Goal: Information Seeking & Learning: Learn about a topic

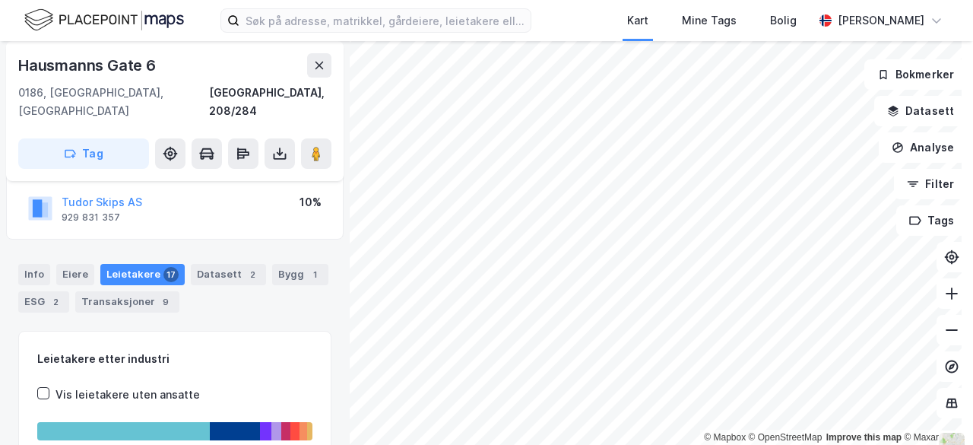
scroll to position [102, 0]
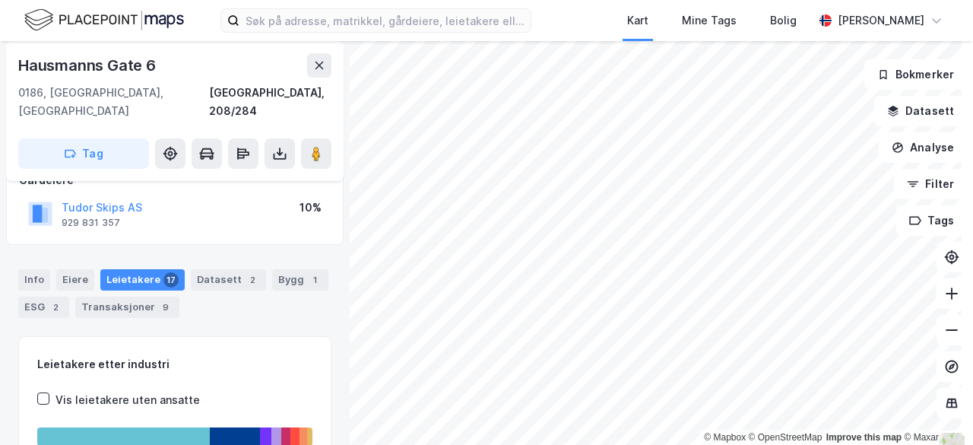
click at [144, 269] on div "Leietakere 17" at bounding box center [142, 279] width 84 height 21
click at [279, 147] on icon at bounding box center [280, 151] width 2 height 8
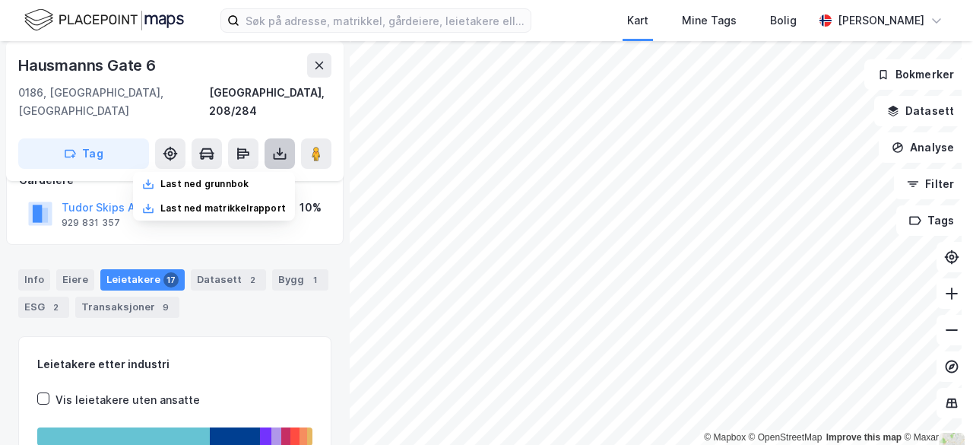
click at [280, 147] on icon at bounding box center [280, 151] width 2 height 8
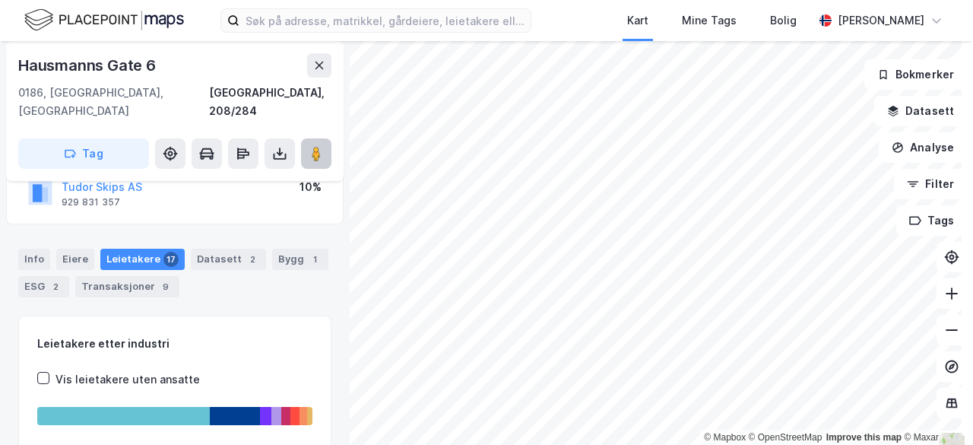
scroll to position [119, 0]
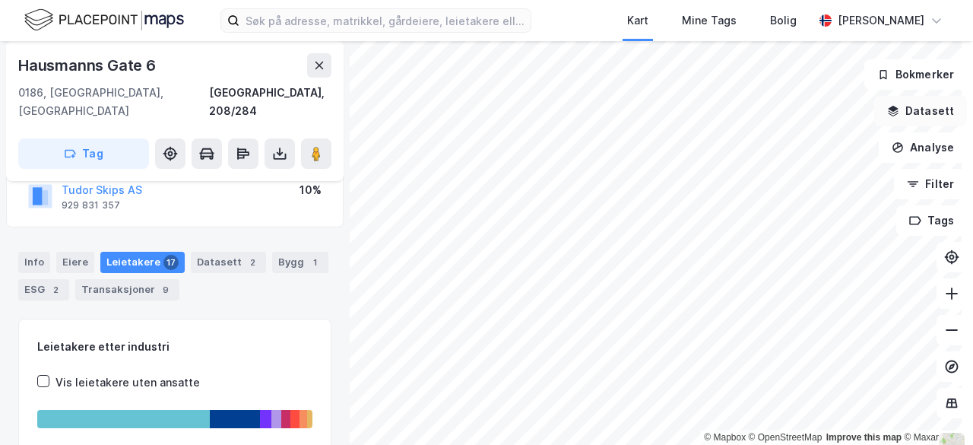
click at [889, 112] on icon "button" at bounding box center [894, 112] width 10 height 4
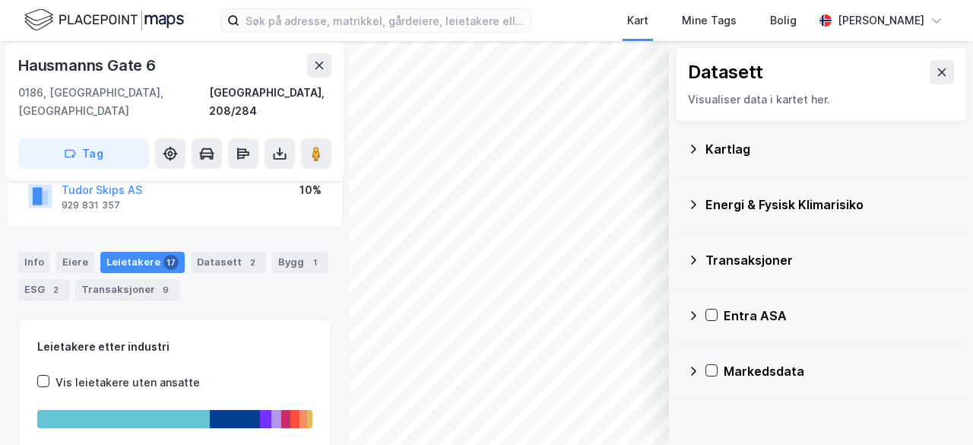
click at [687, 154] on icon at bounding box center [693, 149] width 12 height 12
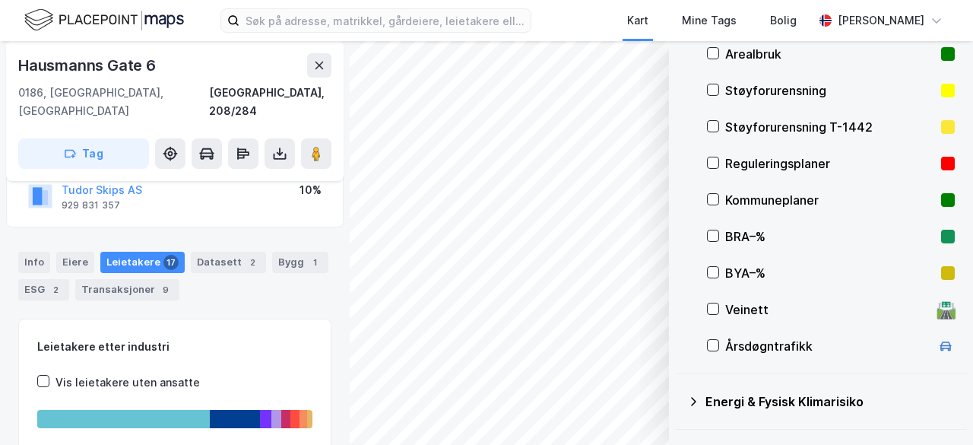
scroll to position [0, 0]
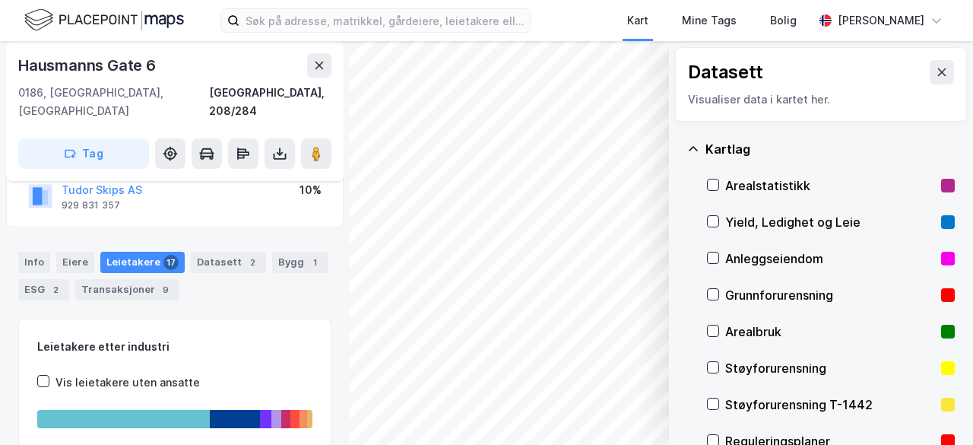
click at [930, 70] on div "Datasett Visualiser data i kartet her." at bounding box center [821, 84] width 292 height 74
click at [938, 70] on icon at bounding box center [942, 72] width 8 height 8
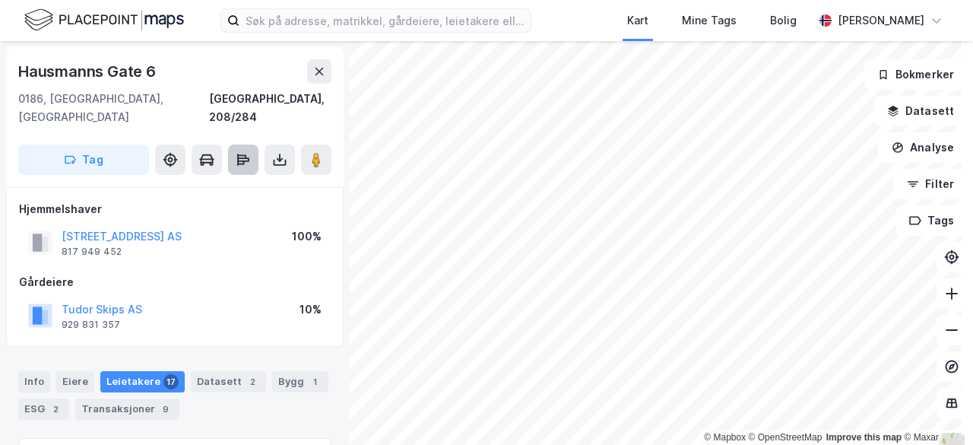
click at [239, 152] on icon at bounding box center [243, 159] width 15 height 15
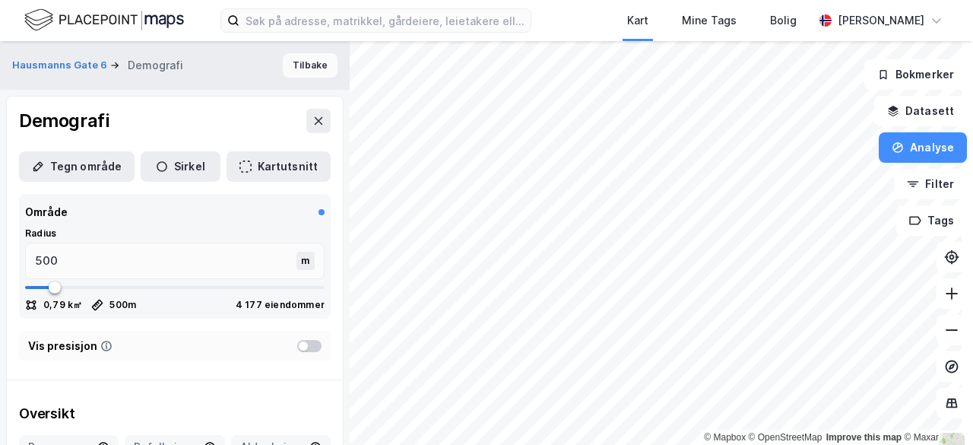
click at [310, 66] on button "Tilbake" at bounding box center [310, 65] width 55 height 24
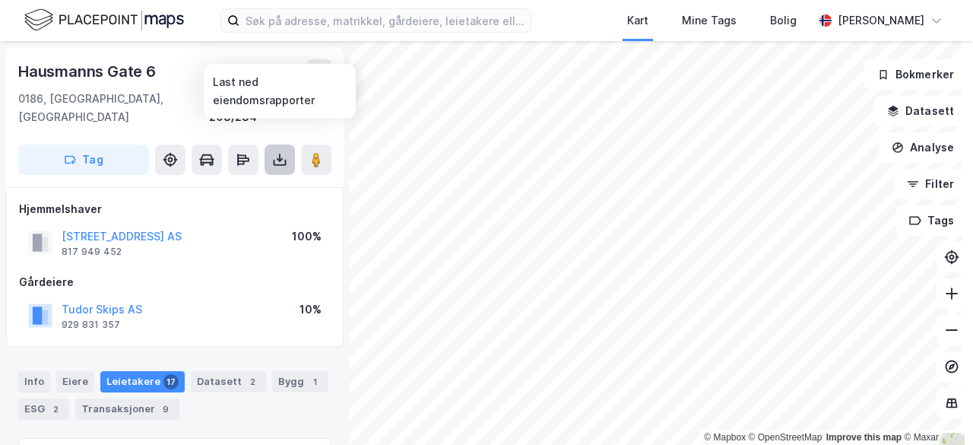
click at [280, 152] on icon at bounding box center [279, 159] width 15 height 15
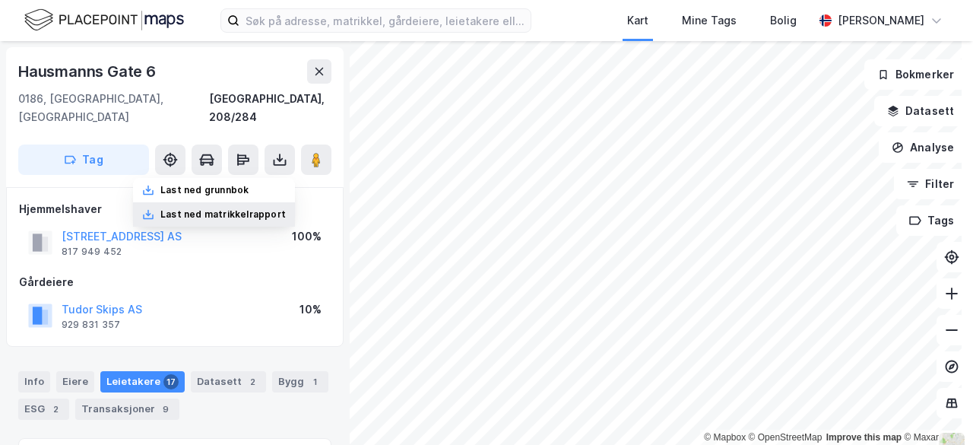
click at [228, 208] on div "Last ned matrikkelrapport" at bounding box center [222, 214] width 125 height 12
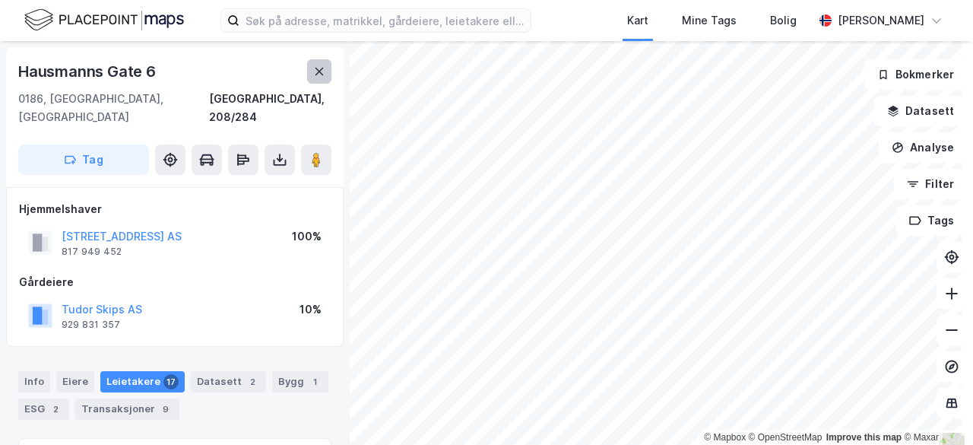
click at [322, 72] on icon at bounding box center [319, 71] width 12 height 12
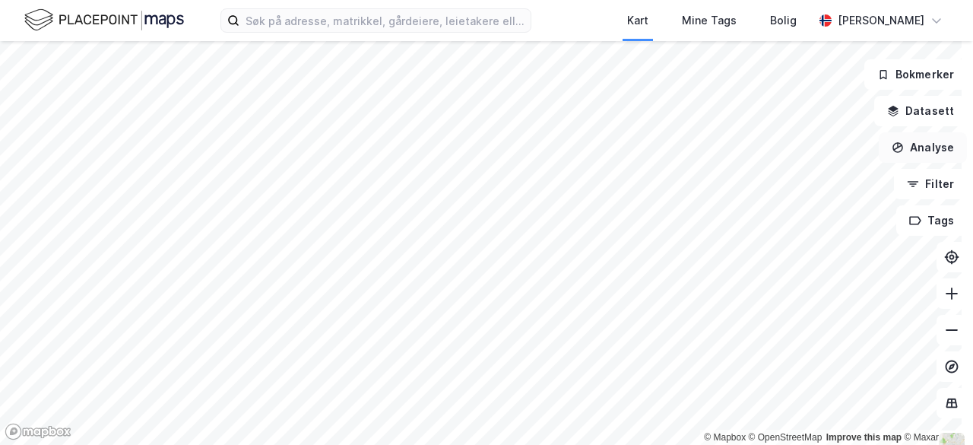
click at [903, 147] on button "Analyse" at bounding box center [923, 147] width 88 height 30
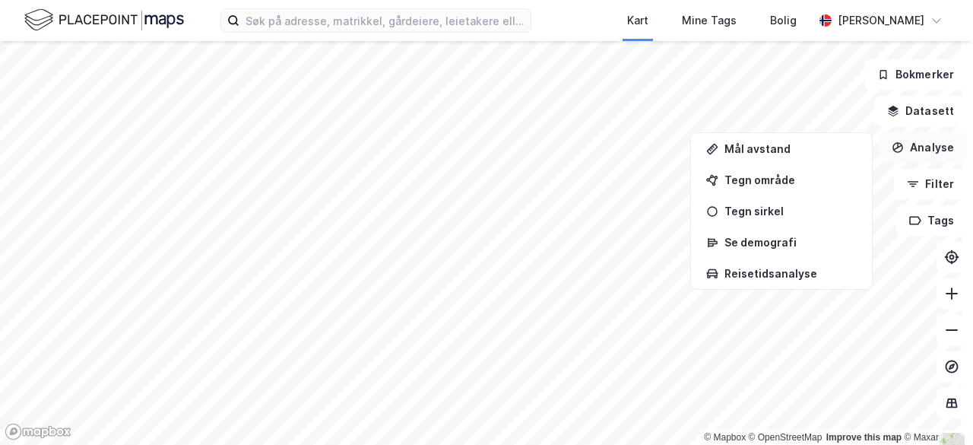
click at [903, 147] on button "Analyse" at bounding box center [923, 147] width 88 height 30
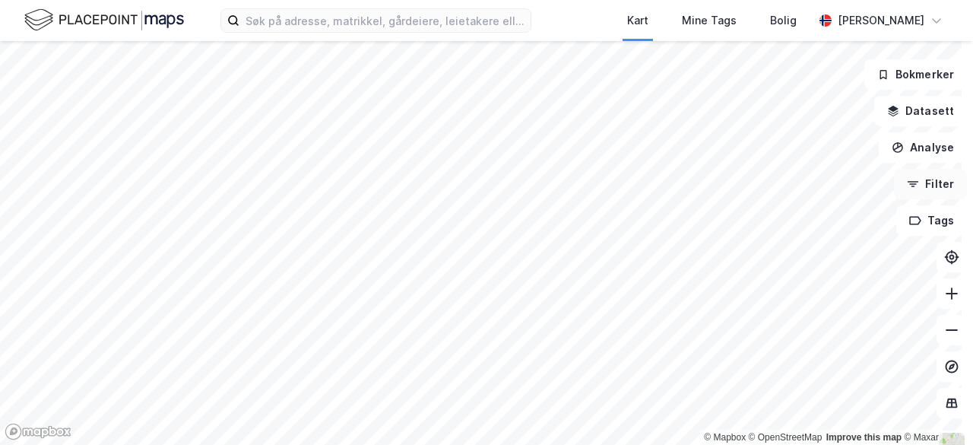
click at [908, 182] on icon "button" at bounding box center [913, 182] width 11 height 2
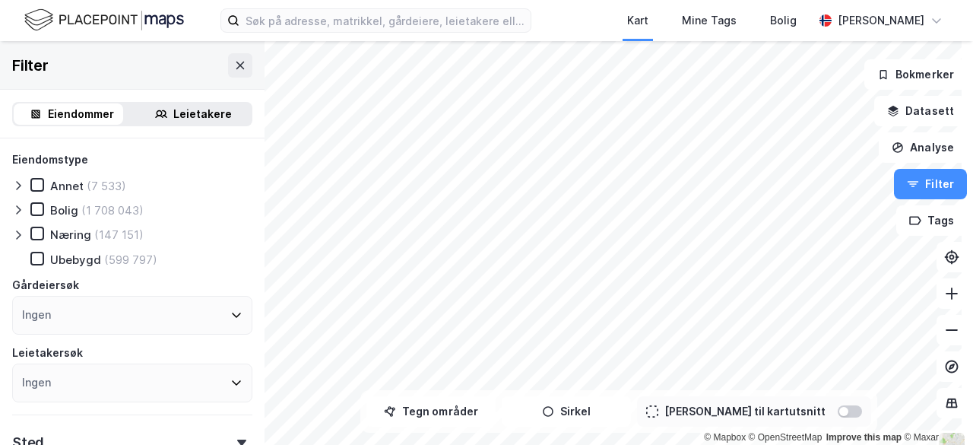
click at [201, 118] on div "Leietakere" at bounding box center [202, 114] width 59 height 18
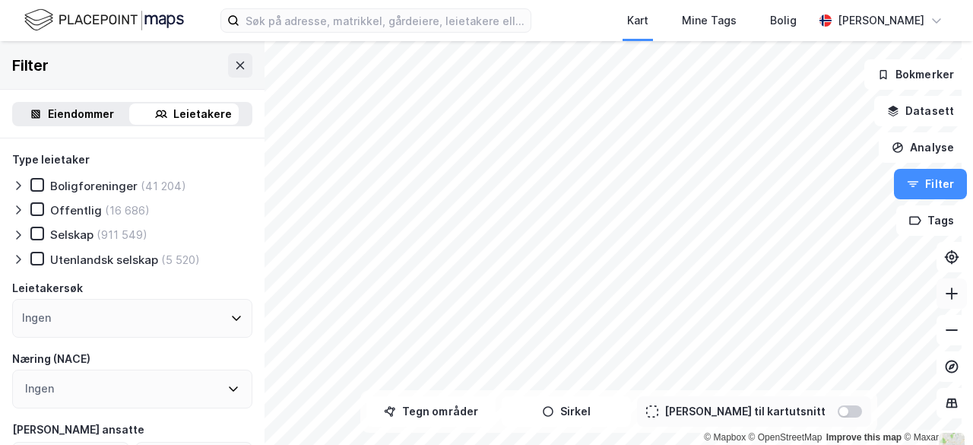
click at [944, 297] on icon at bounding box center [951, 293] width 15 height 15
click at [710, 416] on div "© Mapbox © OpenStreetMap Improve this map © Maxar Filter Eiendommer Leietakere …" at bounding box center [486, 243] width 973 height 404
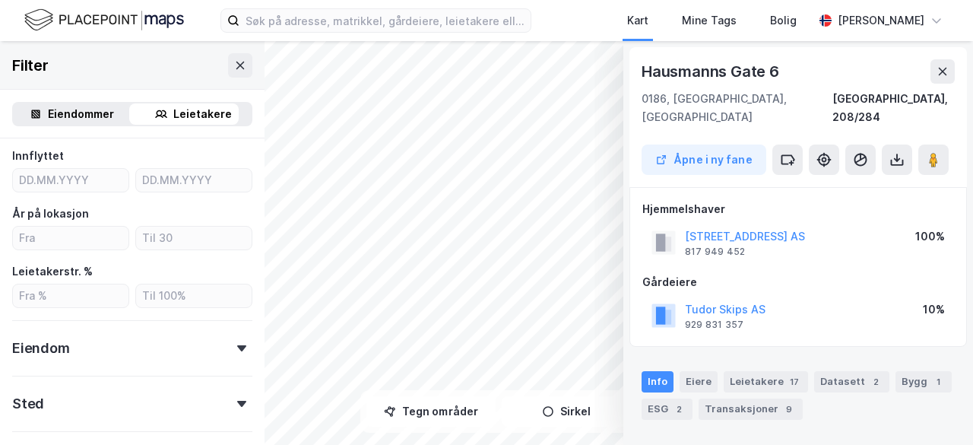
scroll to position [388, 0]
click at [752, 371] on div "Leietakere 17" at bounding box center [766, 381] width 84 height 21
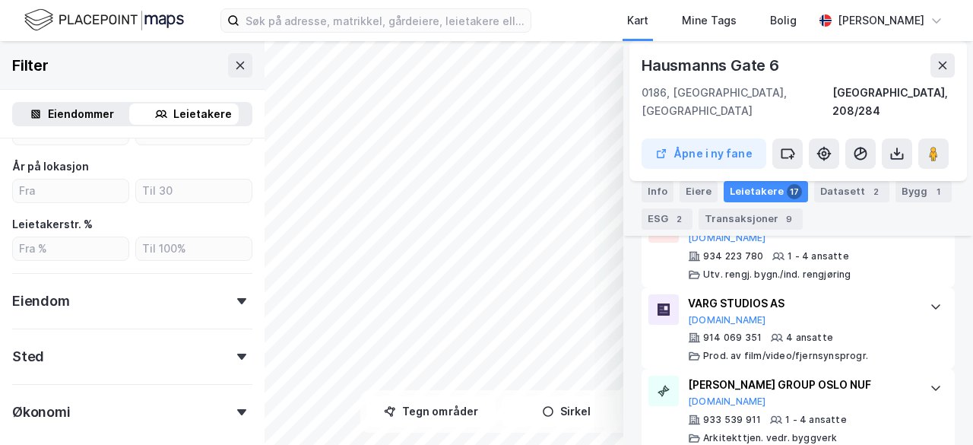
scroll to position [459, 0]
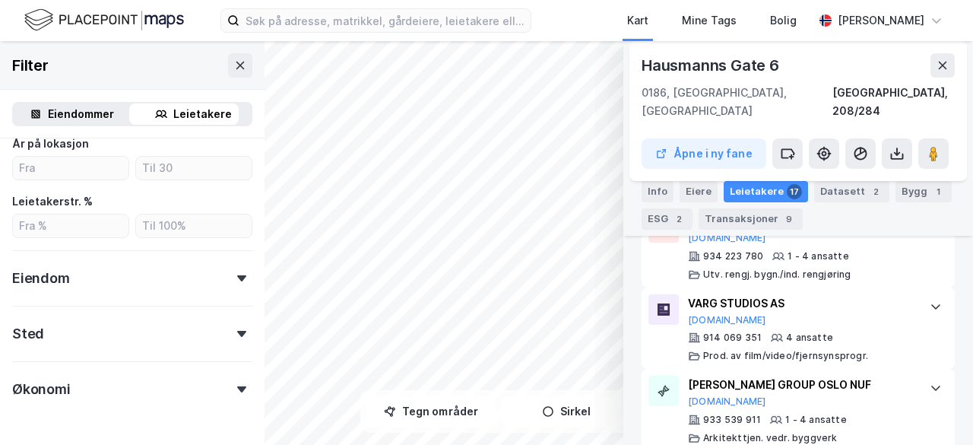
click at [233, 273] on div "Eiendom" at bounding box center [132, 271] width 240 height 43
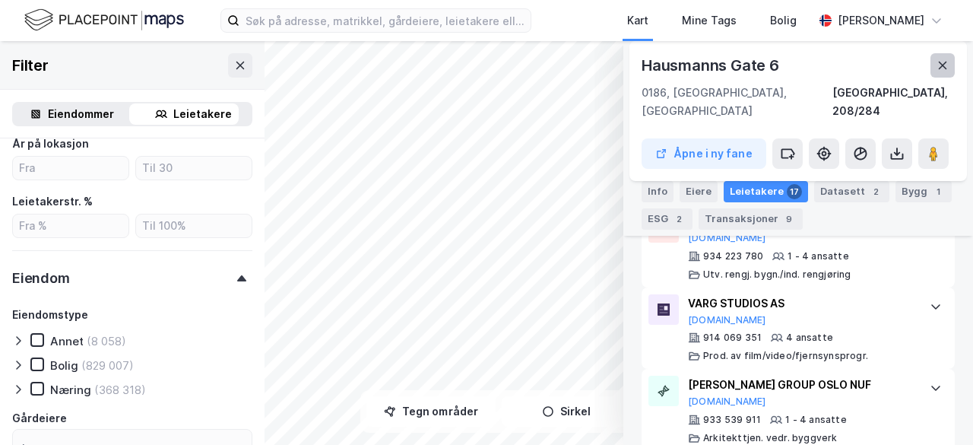
click at [936, 60] on icon at bounding box center [942, 65] width 12 height 12
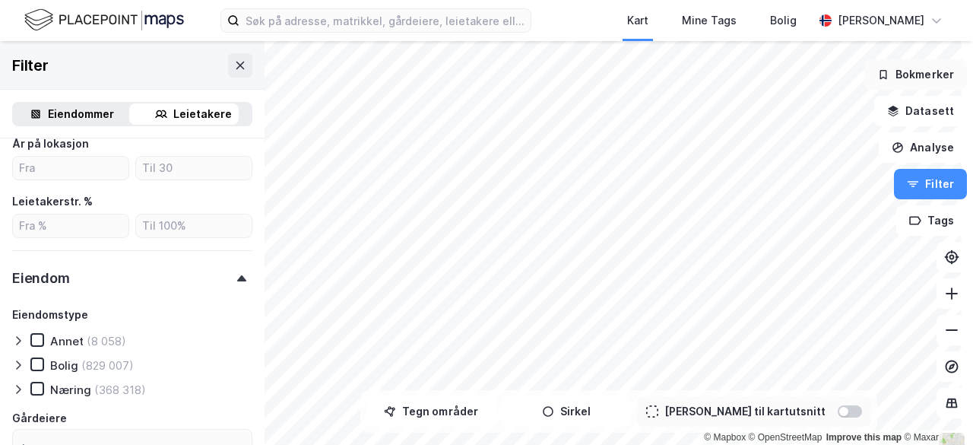
click at [868, 84] on button "Bokmerker" at bounding box center [915, 74] width 103 height 30
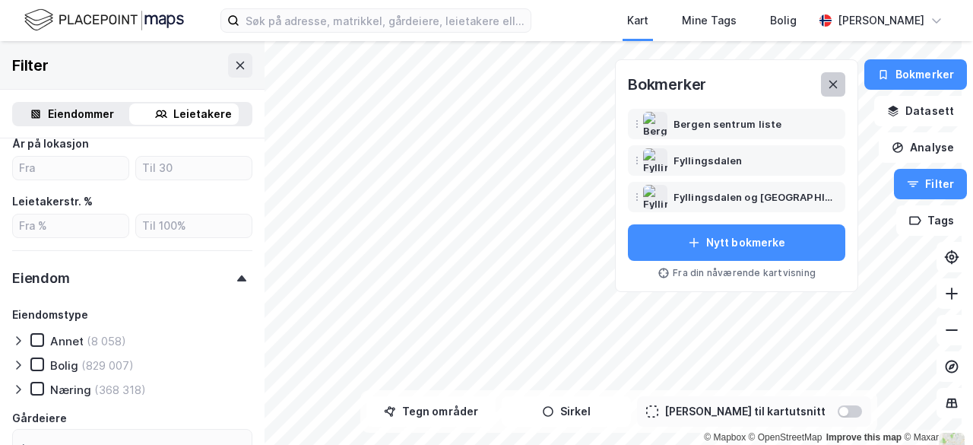
click at [827, 88] on icon at bounding box center [833, 84] width 12 height 12
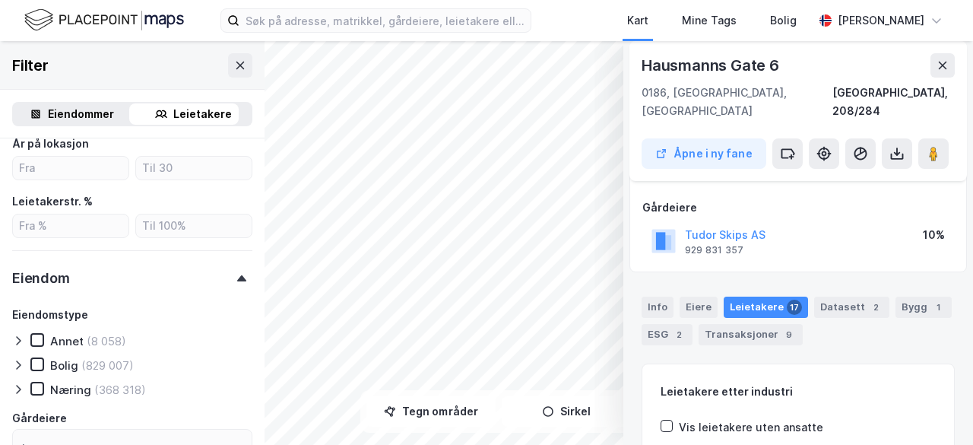
scroll to position [0, 0]
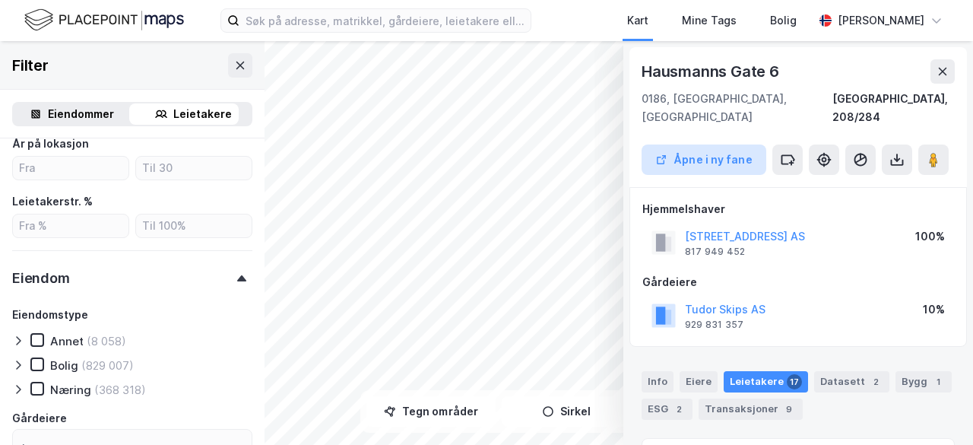
click at [704, 144] on button "Åpne i ny fane" at bounding box center [703, 159] width 125 height 30
click at [936, 68] on icon at bounding box center [942, 71] width 12 height 12
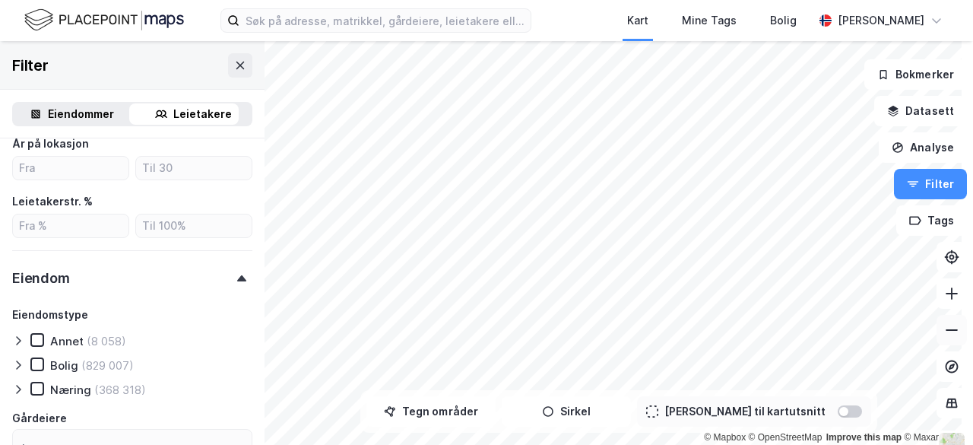
click at [946, 333] on icon at bounding box center [951, 329] width 15 height 15
click at [936, 302] on button at bounding box center [951, 293] width 30 height 30
click at [972, 322] on div "Kart Mine Tags Bolig Frank Randel Helgesen © Mapbox © OpenStreetMap Improve thi…" at bounding box center [486, 222] width 973 height 445
click at [936, 298] on button at bounding box center [951, 293] width 30 height 30
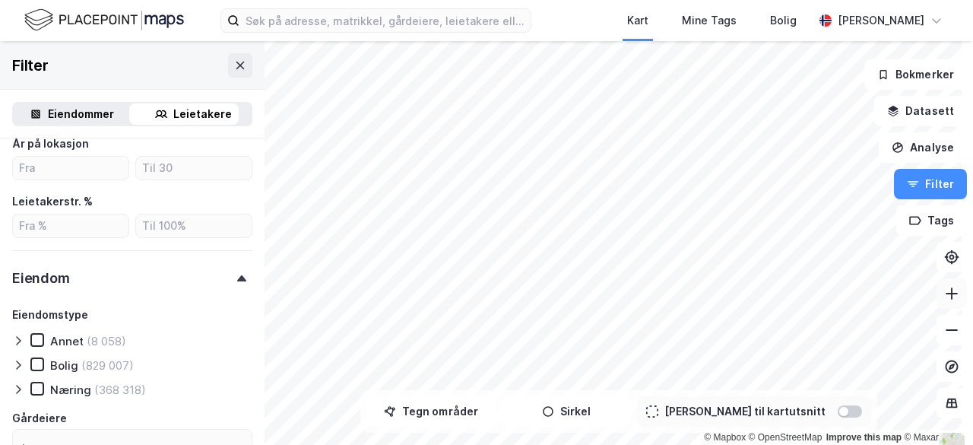
click at [936, 298] on button at bounding box center [951, 293] width 30 height 30
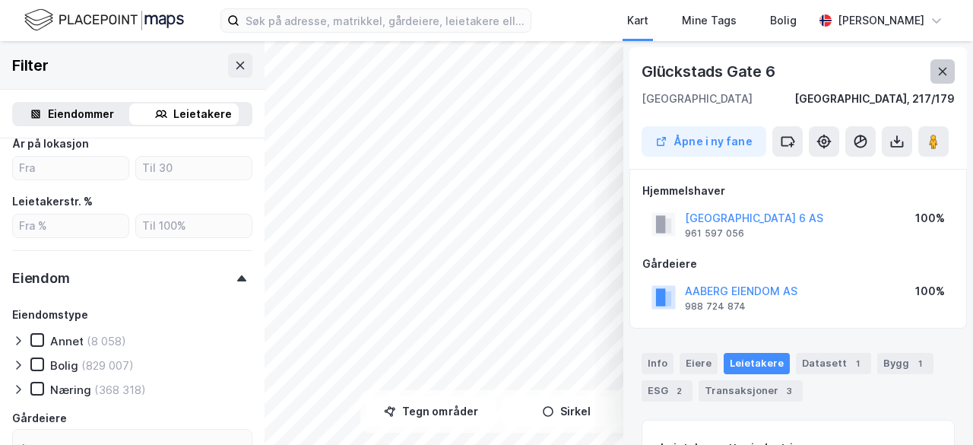
click at [939, 72] on icon at bounding box center [943, 72] width 8 height 8
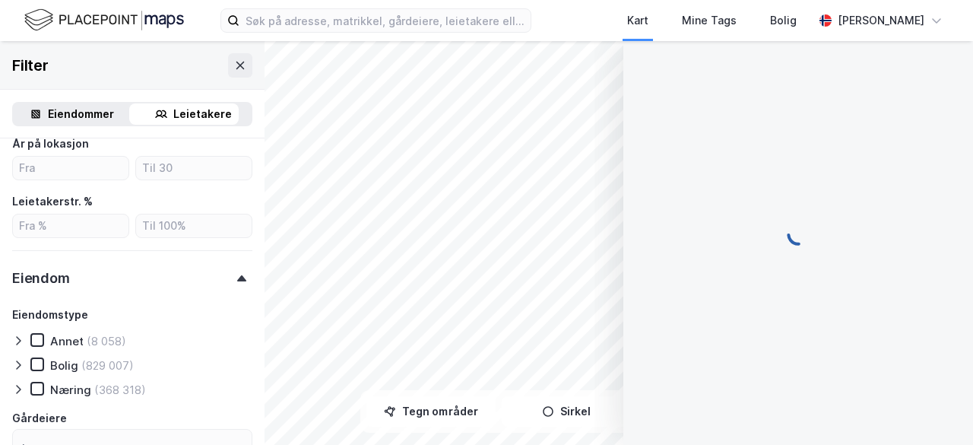
scroll to position [9, 0]
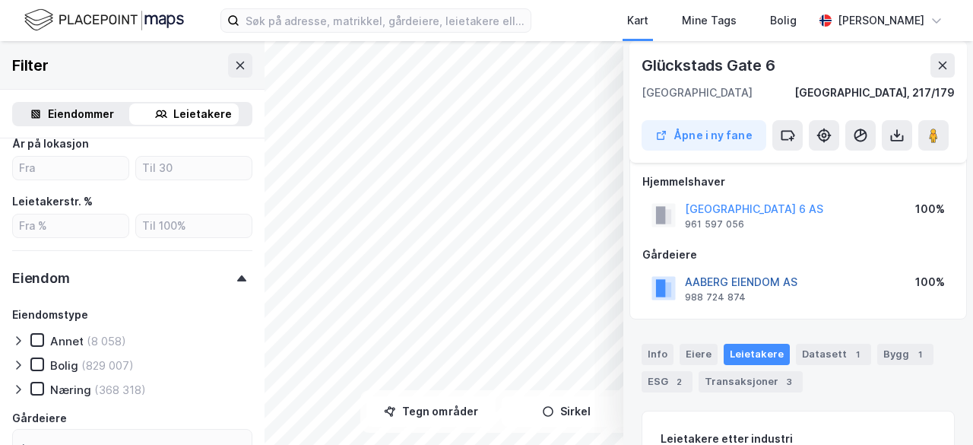
click at [0, 0] on button "AABERG EIENDOM AS" at bounding box center [0, 0] width 0 height 0
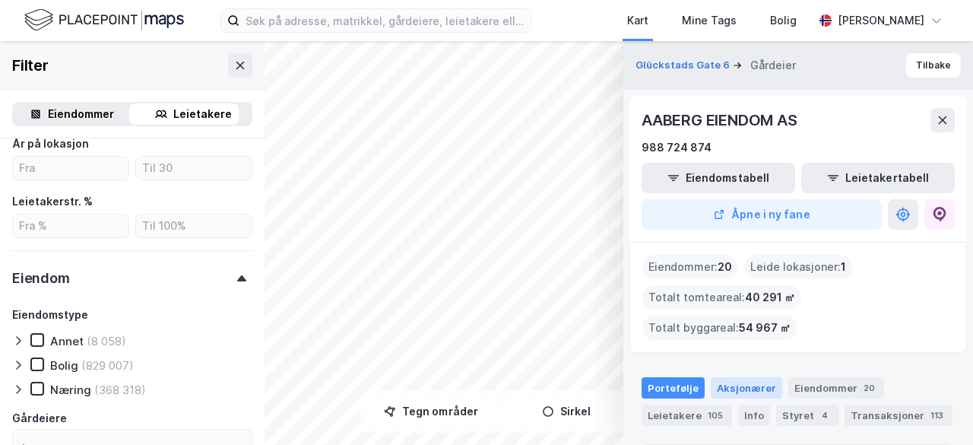
click at [742, 377] on div "Aksjonærer" at bounding box center [746, 387] width 71 height 21
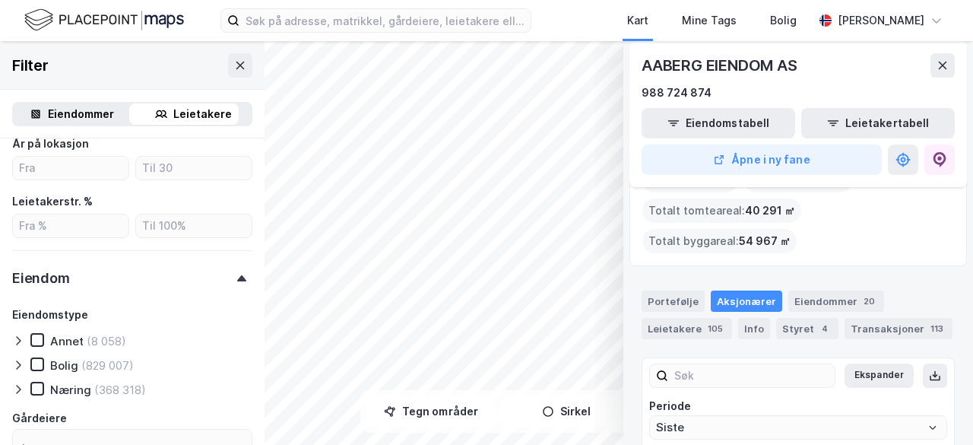
scroll to position [140, 0]
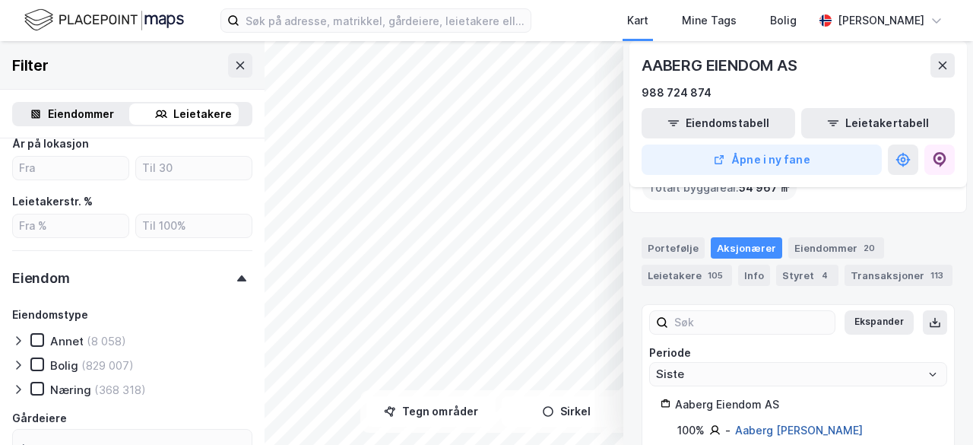
click at [784, 423] on link "Aaberg Terje Normann" at bounding box center [799, 429] width 128 height 13
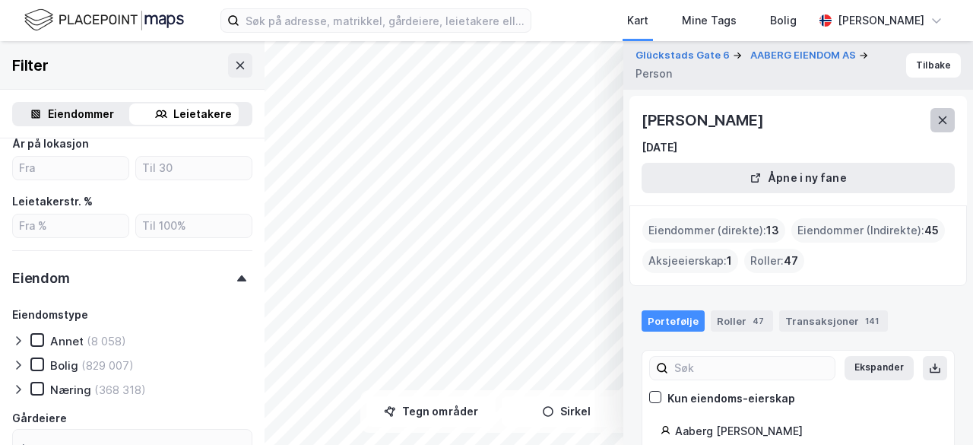
click at [939, 121] on icon at bounding box center [943, 120] width 8 height 8
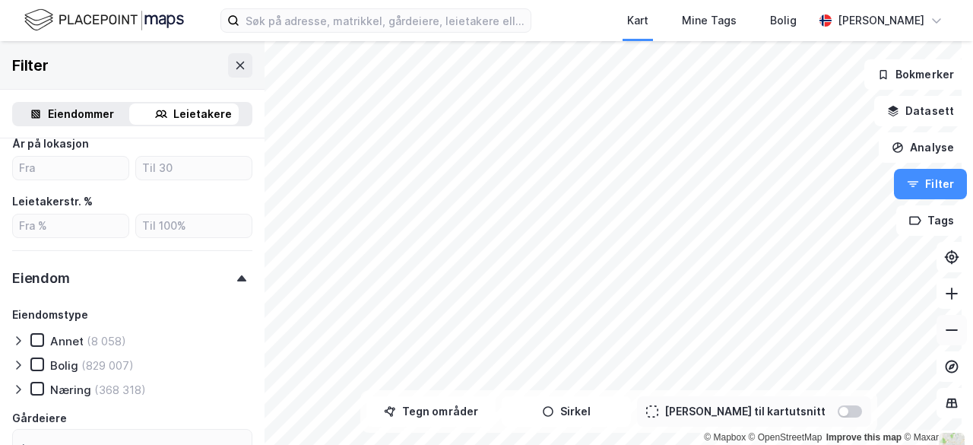
click at [944, 333] on icon at bounding box center [951, 329] width 15 height 15
click at [743, 31] on div "Kart Mine Tags Bolig Frank Randel Helgesen © Mapbox © OpenStreetMap Improve thi…" at bounding box center [486, 222] width 973 height 445
click at [522, 3] on div "Kart Mine Tags Bolig Frank Randel Helgesen © Mapbox © OpenStreetMap Improve thi…" at bounding box center [486, 222] width 973 height 445
click at [951, 294] on icon at bounding box center [952, 293] width 2 height 12
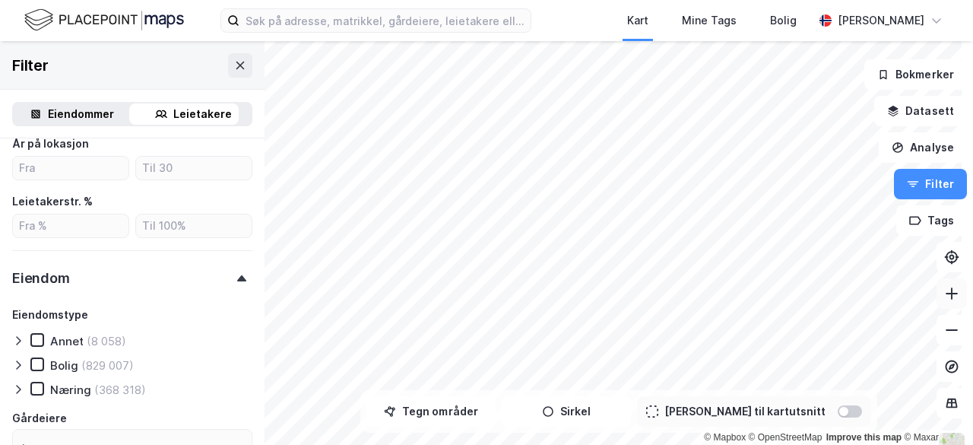
click at [944, 296] on icon at bounding box center [951, 293] width 15 height 15
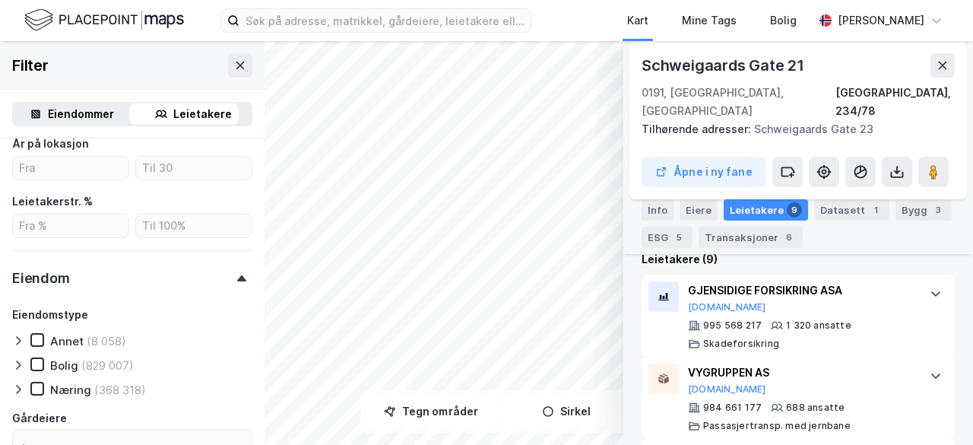
scroll to position [486, 0]
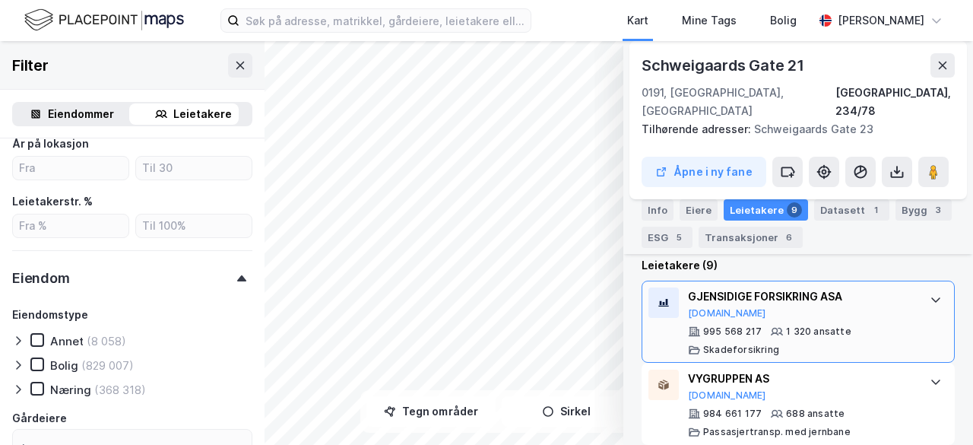
click at [931, 297] on icon at bounding box center [935, 299] width 9 height 5
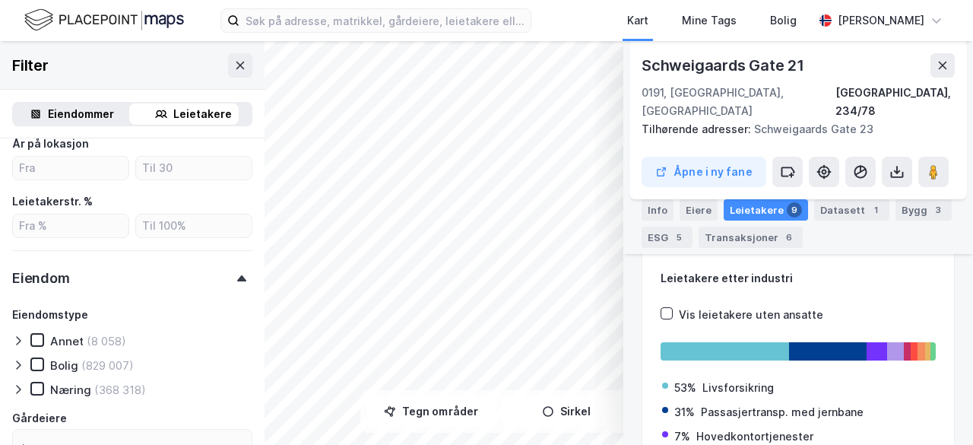
scroll to position [236, 0]
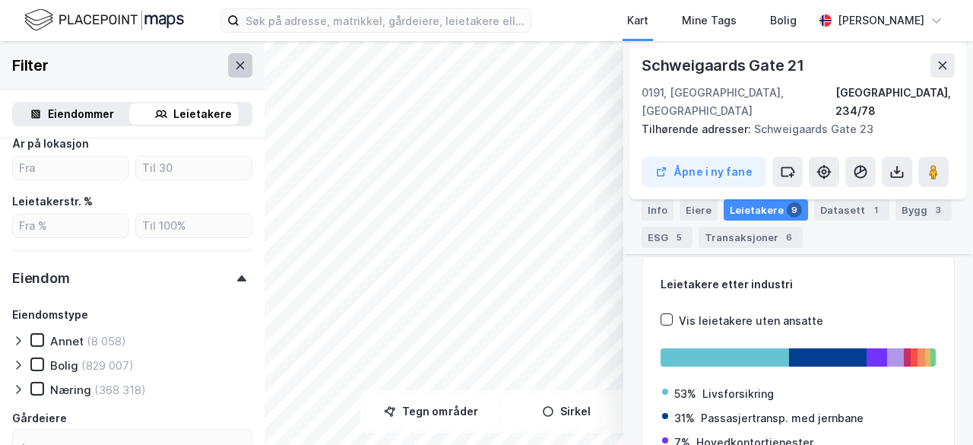
click at [234, 64] on icon at bounding box center [240, 65] width 12 height 12
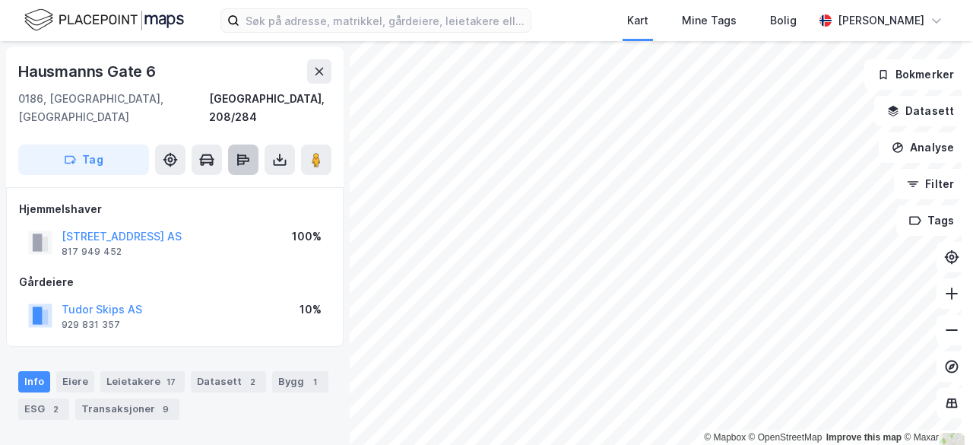
click at [246, 152] on icon at bounding box center [243, 159] width 15 height 15
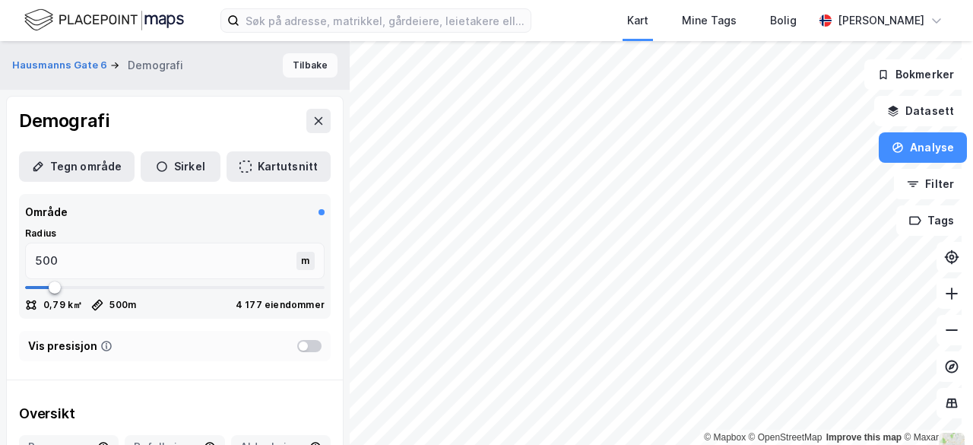
click at [298, 74] on button "Tilbake" at bounding box center [310, 65] width 55 height 24
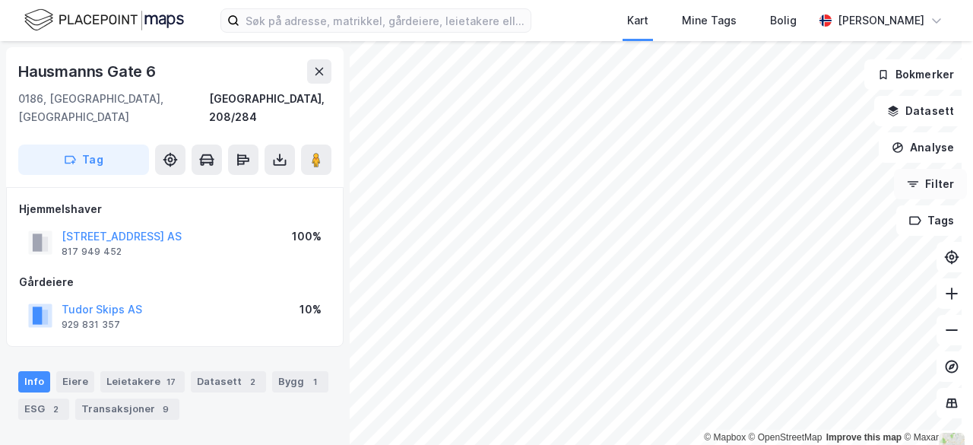
click at [925, 181] on button "Filter" at bounding box center [930, 184] width 73 height 30
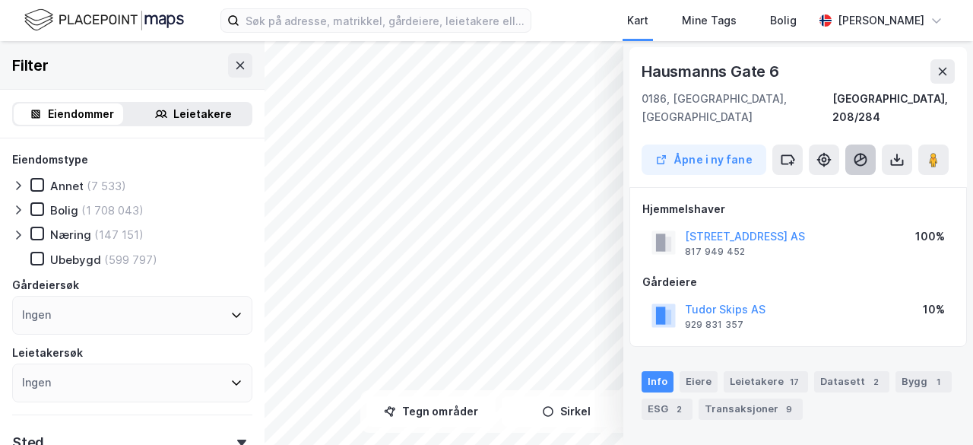
click at [853, 152] on icon at bounding box center [860, 159] width 15 height 15
click at [936, 74] on icon at bounding box center [942, 71] width 12 height 12
click at [746, 371] on div "Leietakere 17" at bounding box center [766, 381] width 84 height 21
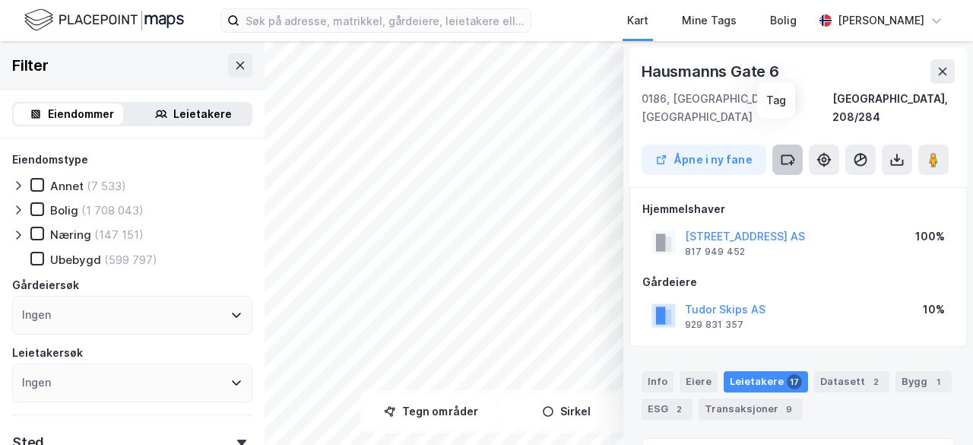
click at [780, 152] on icon at bounding box center [787, 159] width 15 height 15
click at [936, 69] on icon at bounding box center [942, 71] width 12 height 12
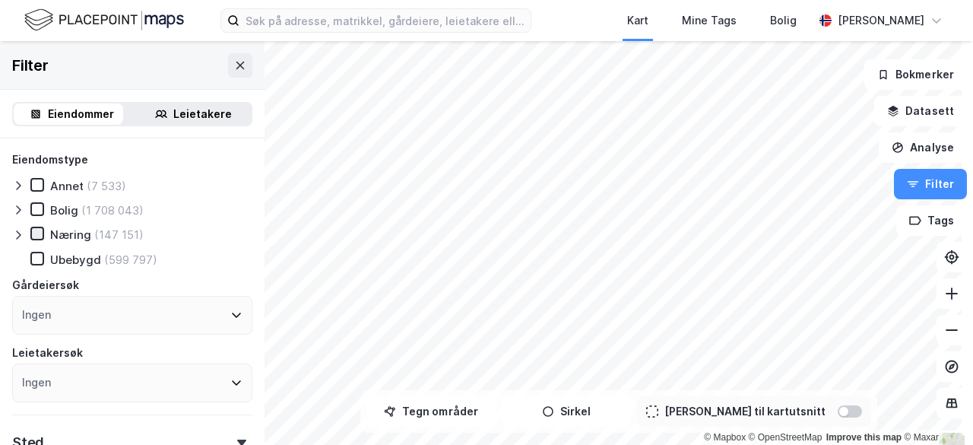
click at [35, 236] on icon at bounding box center [37, 233] width 8 height 5
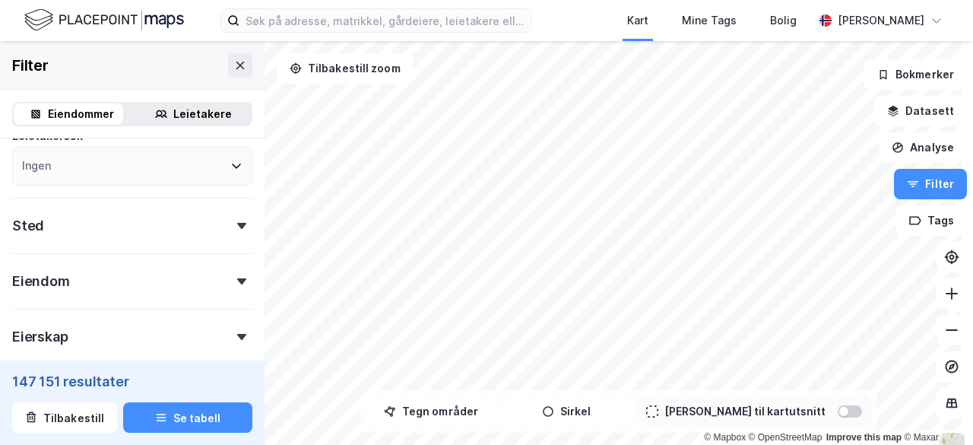
scroll to position [220, 0]
click at [234, 283] on div "Eiendom" at bounding box center [132, 270] width 240 height 43
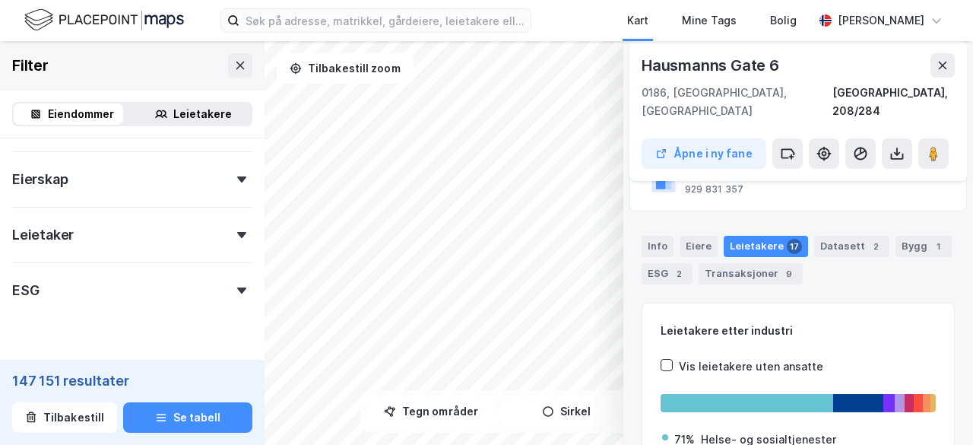
scroll to position [132, 0]
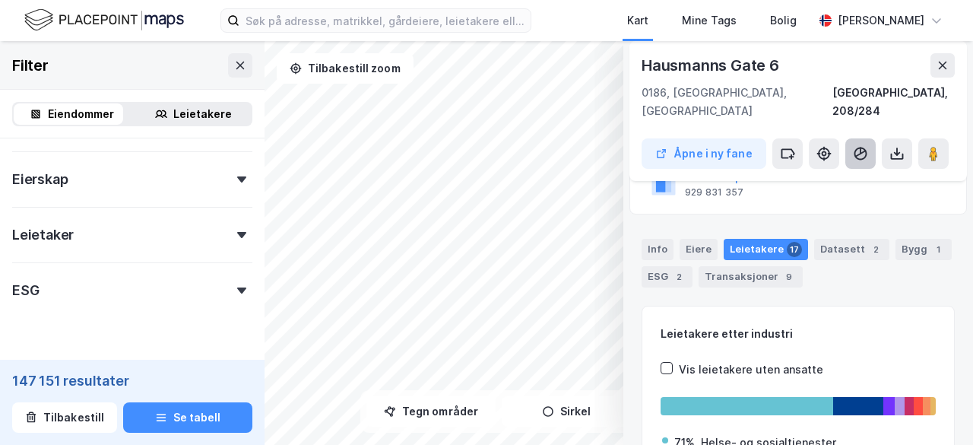
click at [845, 138] on button at bounding box center [860, 153] width 30 height 30
click at [889, 146] on icon at bounding box center [896, 153] width 15 height 15
click at [641, 239] on div "Info" at bounding box center [657, 249] width 32 height 21
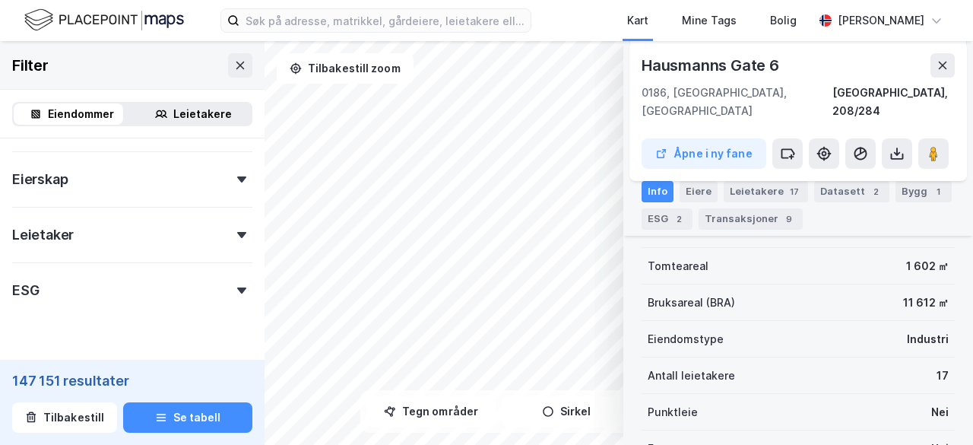
scroll to position [228, 0]
click at [749, 190] on div "Leietakere 17" at bounding box center [766, 191] width 84 height 21
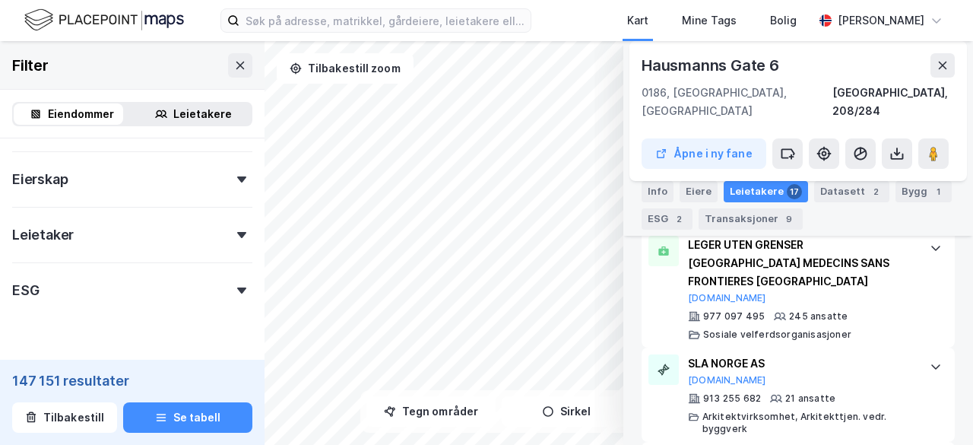
scroll to position [583, 0]
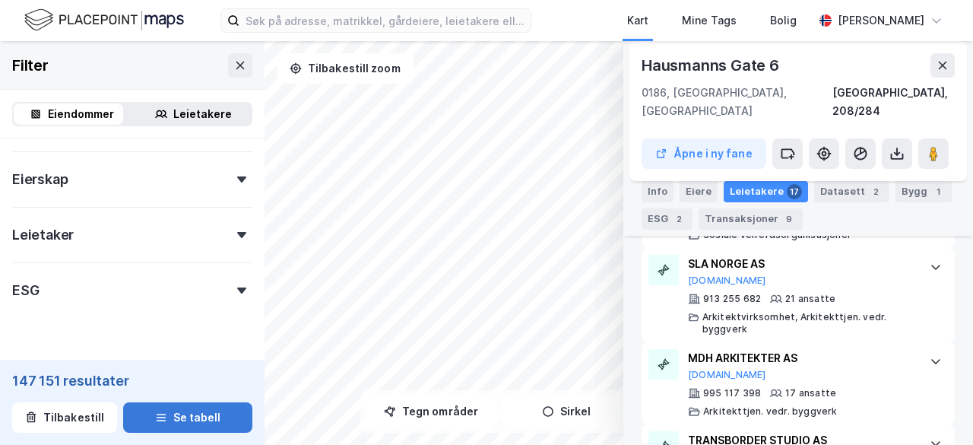
click at [156, 414] on icon "button" at bounding box center [161, 414] width 10 height 2
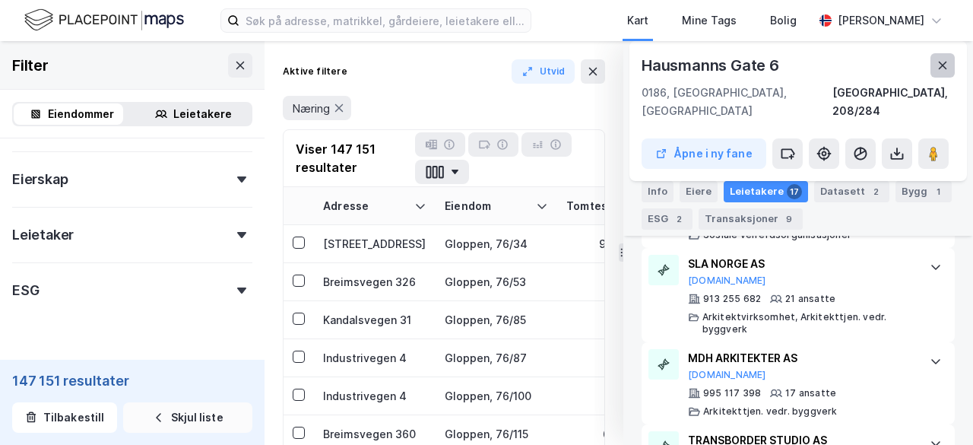
click at [936, 59] on icon at bounding box center [942, 65] width 12 height 12
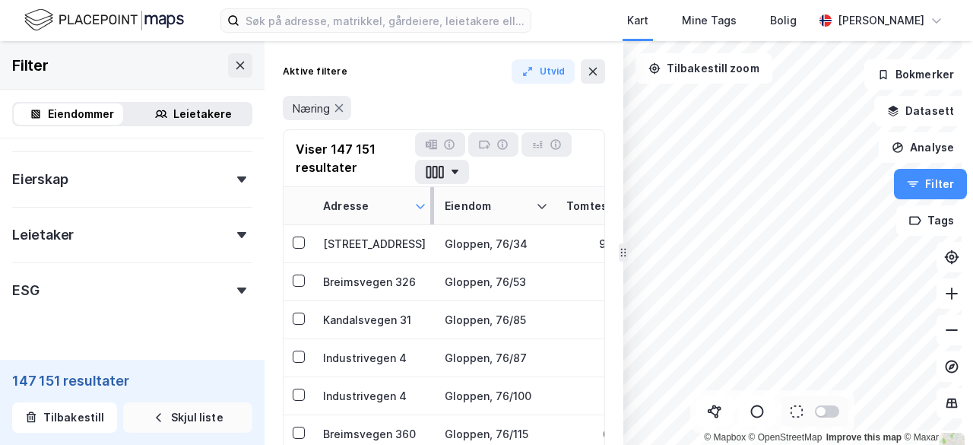
click at [421, 203] on icon at bounding box center [420, 206] width 12 height 12
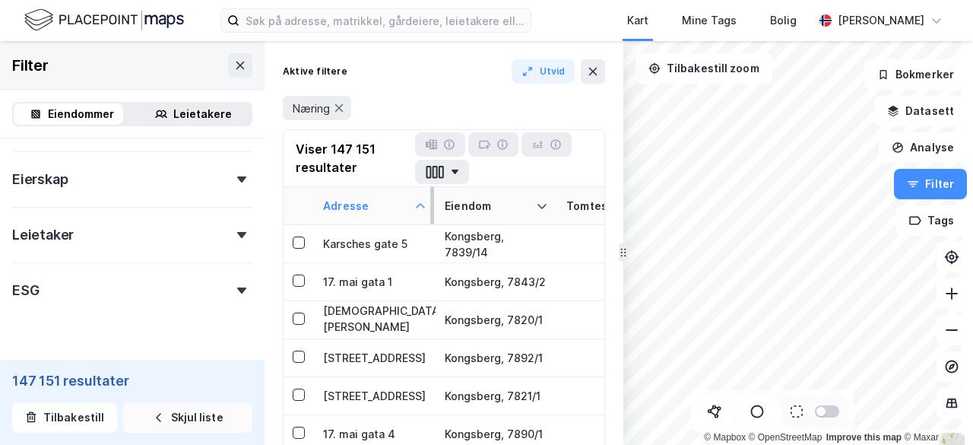
click at [421, 203] on icon at bounding box center [420, 206] width 12 height 12
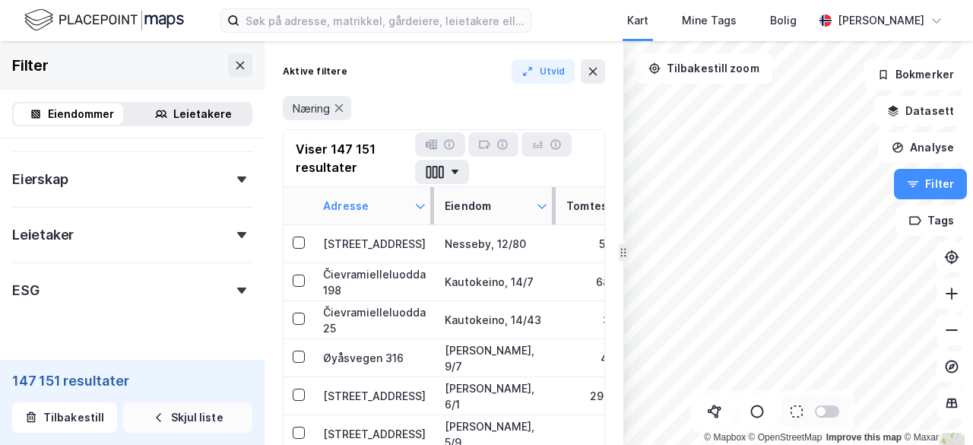
click at [546, 209] on icon at bounding box center [542, 206] width 12 height 12
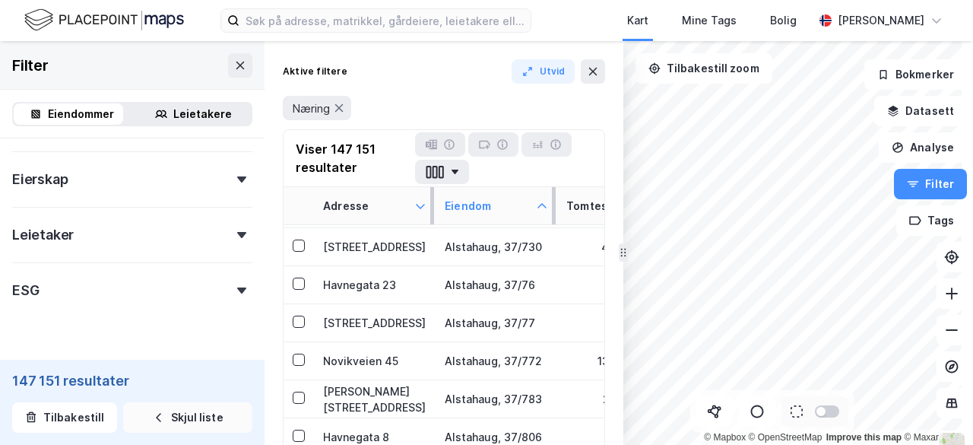
scroll to position [4282, 0]
